Goal: Task Accomplishment & Management: Manage account settings

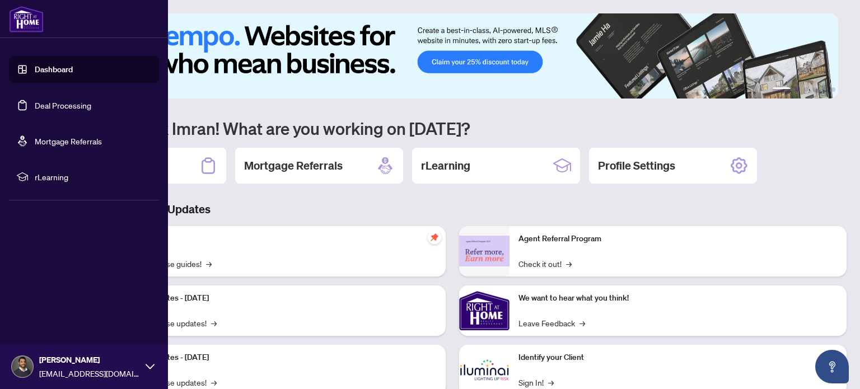
click at [35, 108] on link "Deal Processing" at bounding box center [63, 105] width 57 height 10
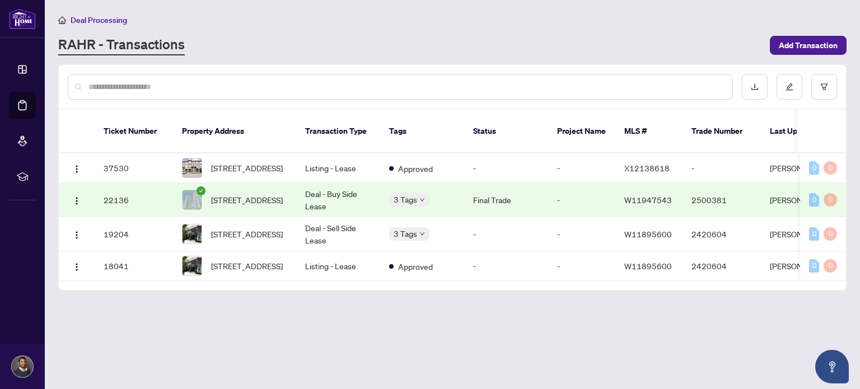
click at [324, 89] on input "text" at bounding box center [405, 87] width 635 height 12
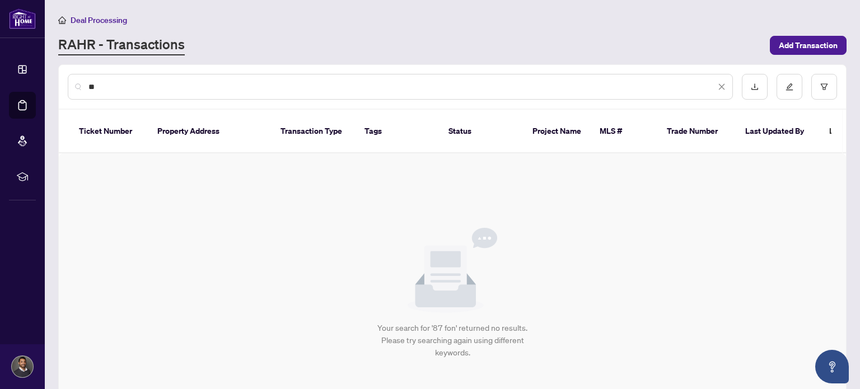
type input "*"
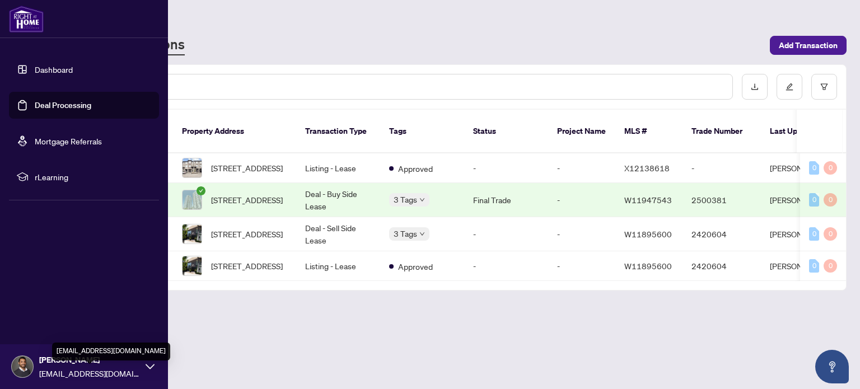
click at [91, 367] on span "[EMAIL_ADDRESS][DOMAIN_NAME]" at bounding box center [89, 373] width 101 height 12
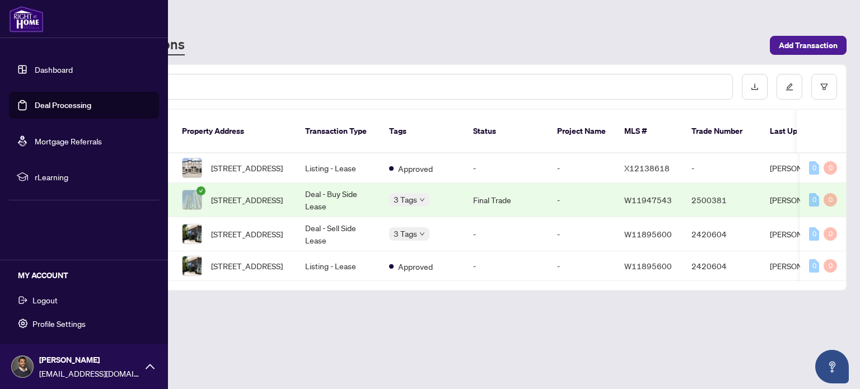
click at [66, 302] on button "Logout" at bounding box center [84, 300] width 150 height 19
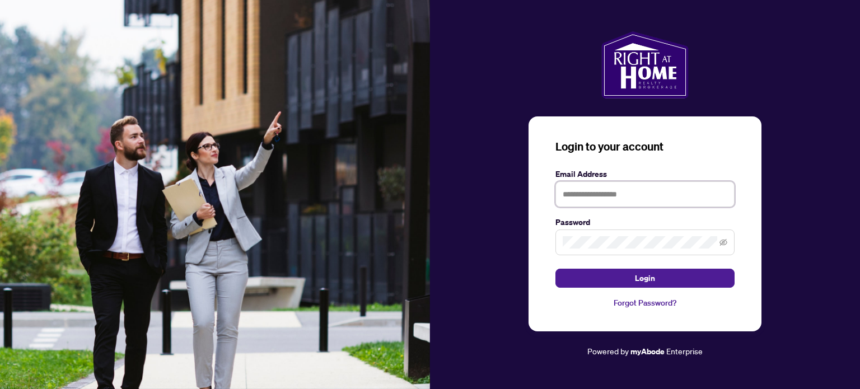
type input "**********"
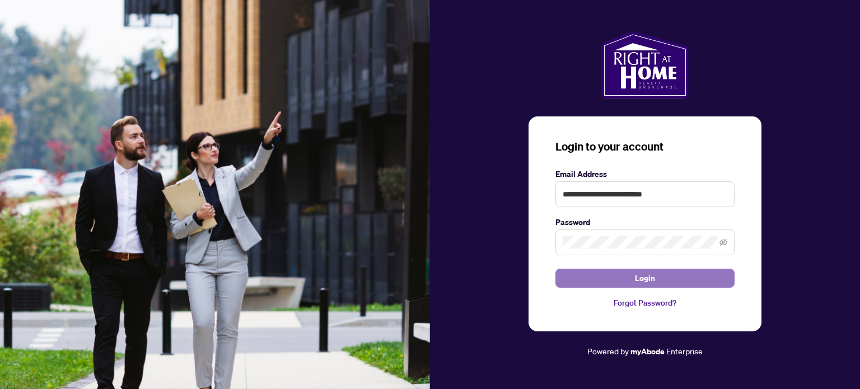
click at [600, 274] on button "Login" at bounding box center [645, 278] width 179 height 19
